Goal: Transaction & Acquisition: Purchase product/service

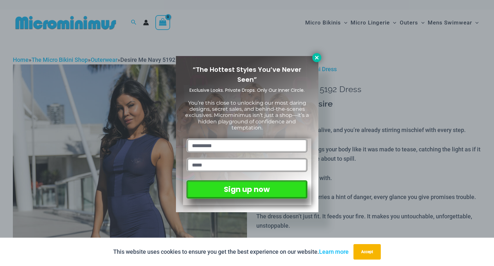
click at [316, 58] on icon at bounding box center [317, 58] width 4 height 4
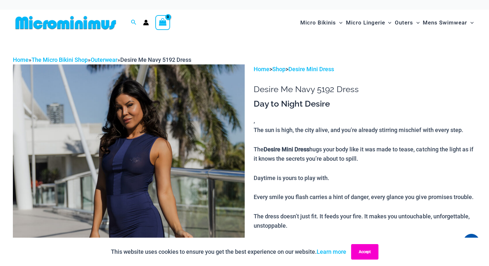
click at [357, 255] on button "Accept" at bounding box center [364, 251] width 27 height 15
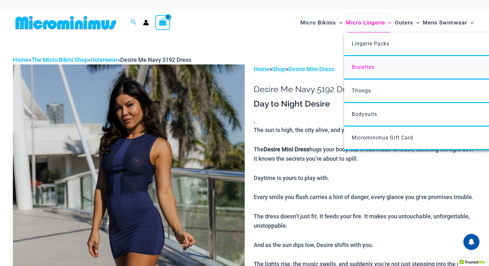
click at [363, 70] on link "Bralettes" at bounding box center [439, 67] width 191 height 23
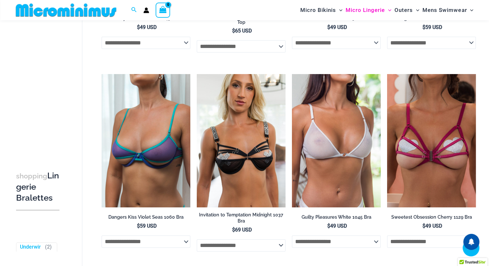
scroll to position [196, 0]
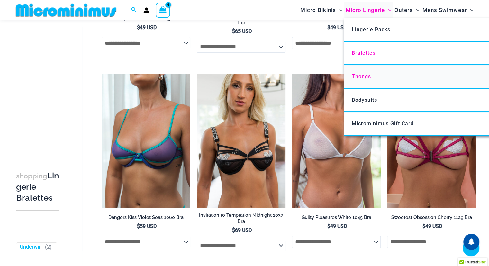
click at [362, 79] on span "Thongs" at bounding box center [361, 76] width 19 height 6
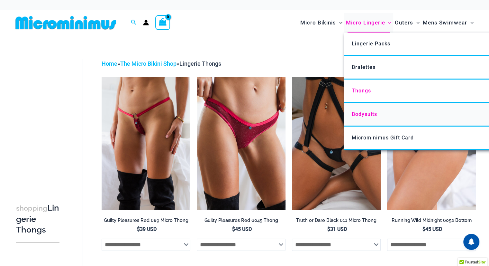
click at [369, 115] on span "Bodysuits" at bounding box center [364, 114] width 25 height 6
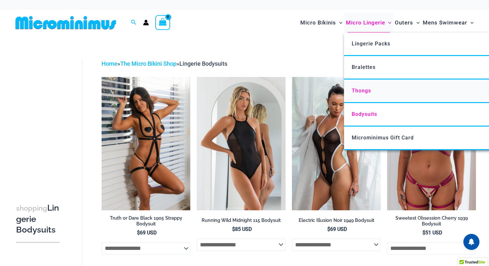
click at [361, 90] on span "Thongs" at bounding box center [361, 91] width 19 height 6
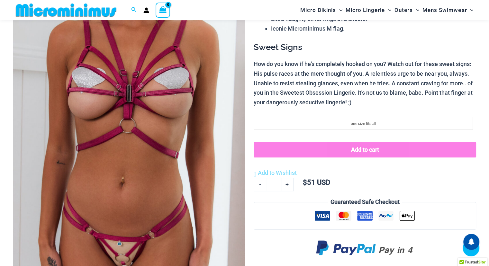
scroll to position [97, 0]
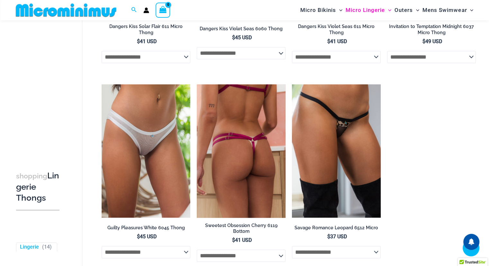
scroll to position [576, 0]
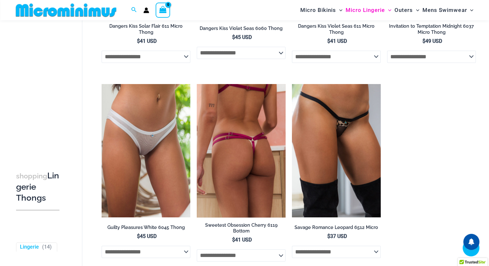
click at [244, 177] on img at bounding box center [241, 150] width 89 height 133
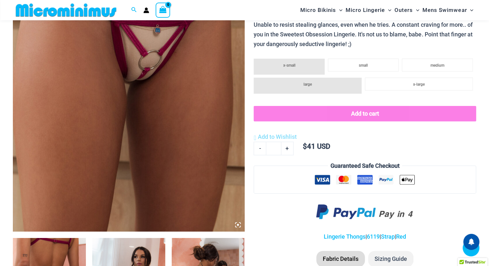
scroll to position [98, 0]
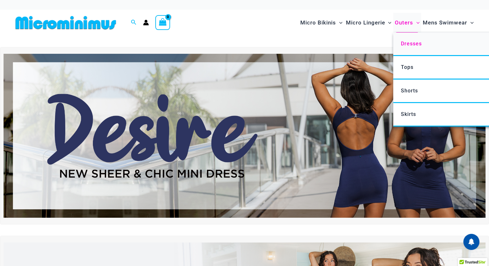
click at [412, 39] on link "Dresses" at bounding box center [489, 44] width 191 height 23
click at [412, 89] on span "Shorts" at bounding box center [409, 91] width 17 height 6
click at [412, 115] on span "Skirts" at bounding box center [408, 114] width 15 height 6
click at [405, 69] on span "Tops" at bounding box center [407, 67] width 13 height 6
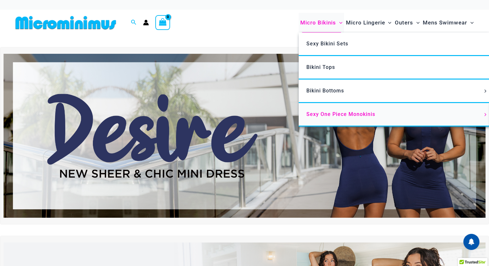
click at [333, 114] on span "Sexy One Piece Monokinis" at bounding box center [341, 114] width 69 height 6
click at [317, 44] on span "Sexy Bikini Sets" at bounding box center [328, 44] width 42 height 6
click at [317, 66] on span "Bikini Tops" at bounding box center [321, 67] width 29 height 6
click at [317, 91] on span "Bikini Bottoms" at bounding box center [326, 91] width 38 height 6
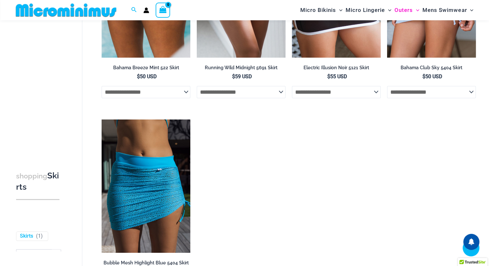
scroll to position [147, 0]
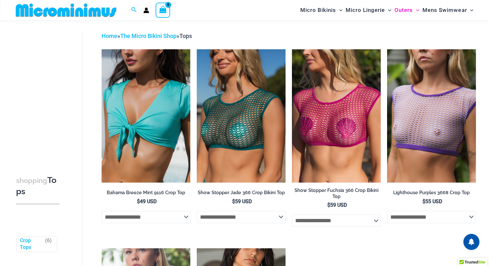
scroll to position [32, 0]
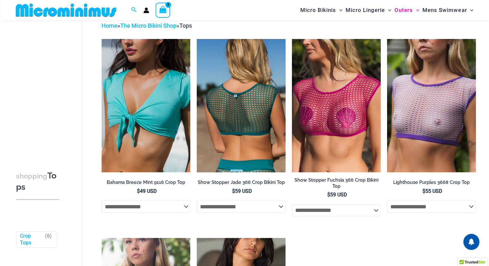
click at [279, 210] on select "**********" at bounding box center [241, 206] width 89 height 12
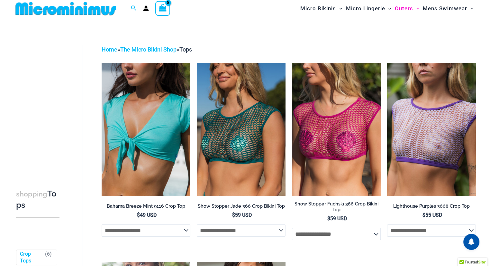
scroll to position [0, 0]
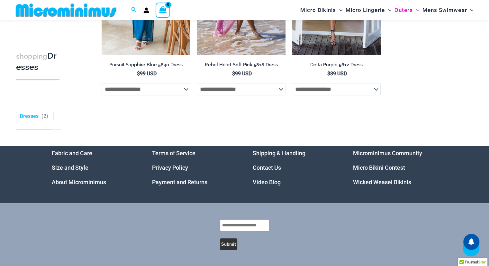
scroll to position [540, 0]
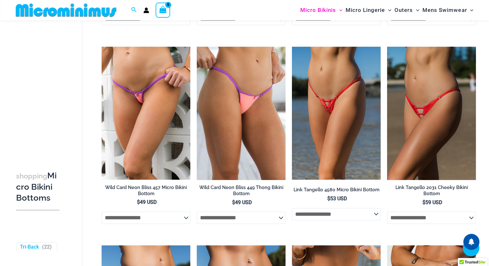
scroll to position [527, 0]
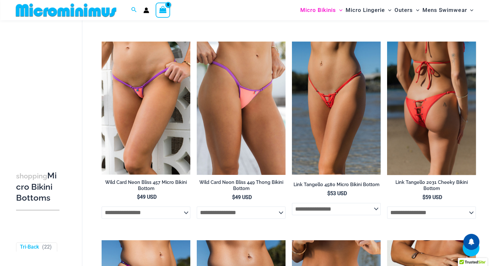
click at [411, 113] on img at bounding box center [431, 108] width 89 height 133
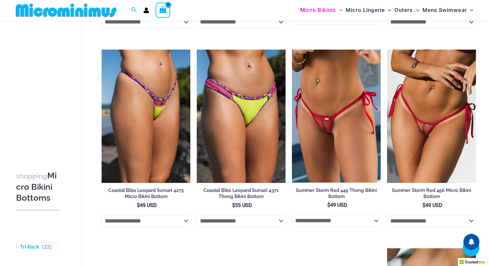
scroll to position [722, 0]
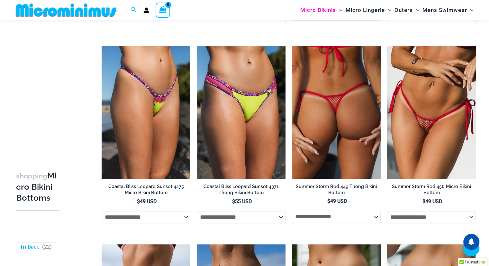
click at [373, 130] on img at bounding box center [336, 112] width 89 height 133
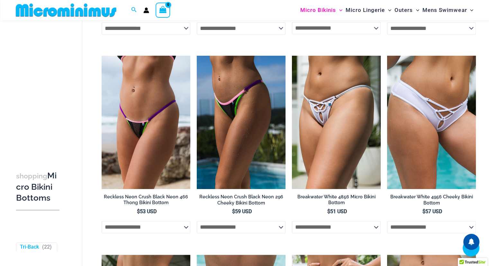
scroll to position [913, 0]
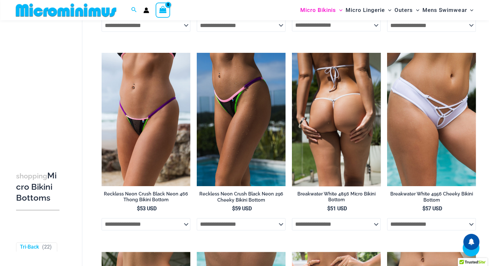
click at [359, 133] on img at bounding box center [336, 119] width 89 height 133
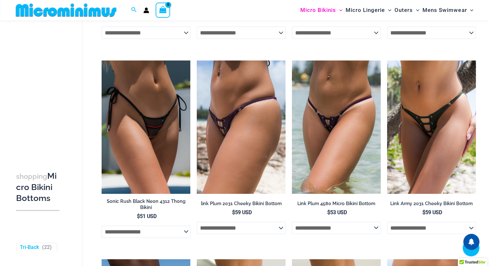
scroll to position [1502, 0]
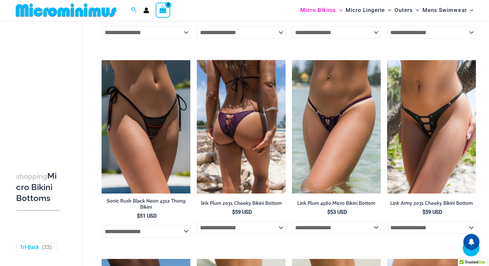
click at [244, 150] on img at bounding box center [241, 126] width 89 height 133
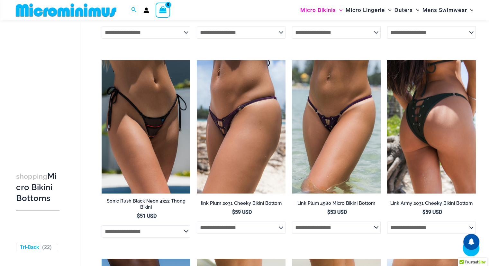
click at [443, 144] on img at bounding box center [431, 126] width 89 height 133
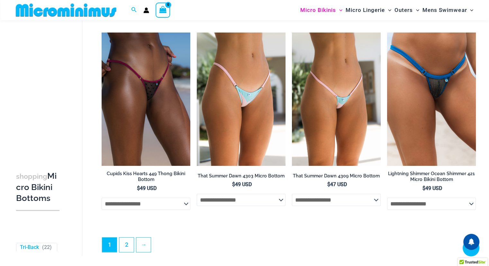
scroll to position [1725, 0]
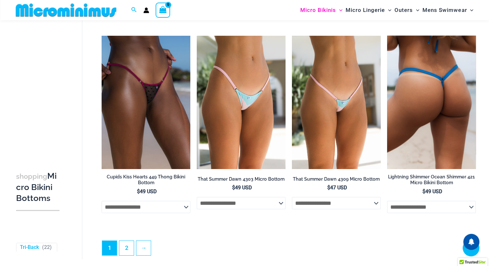
click at [405, 146] on img at bounding box center [431, 102] width 89 height 133
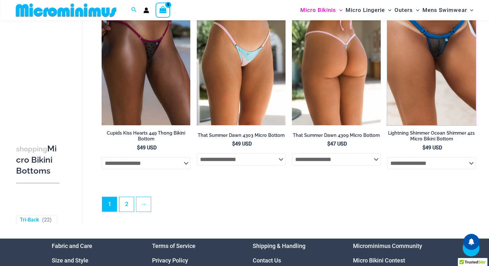
scroll to position [1771, 0]
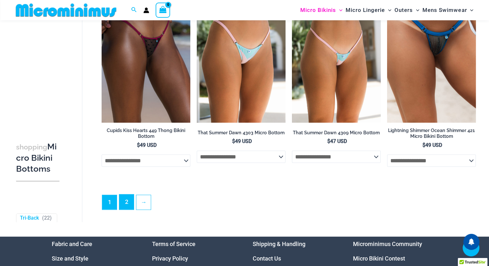
click at [122, 209] on link "2" at bounding box center [126, 201] width 14 height 15
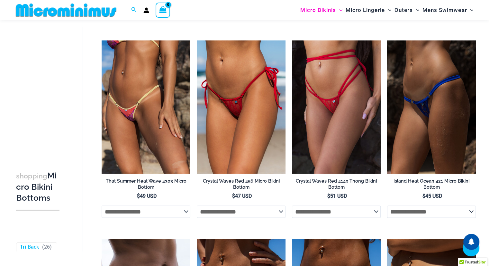
scroll to position [1025, 0]
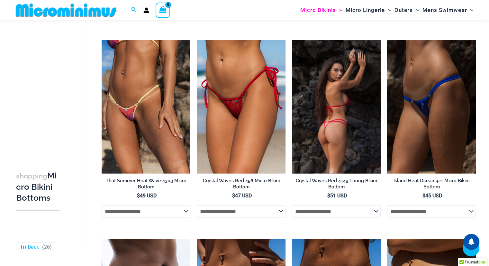
click at [338, 127] on img at bounding box center [336, 106] width 89 height 133
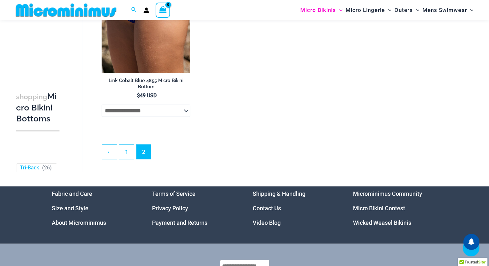
scroll to position [1523, 0]
